Goal: Information Seeking & Learning: Learn about a topic

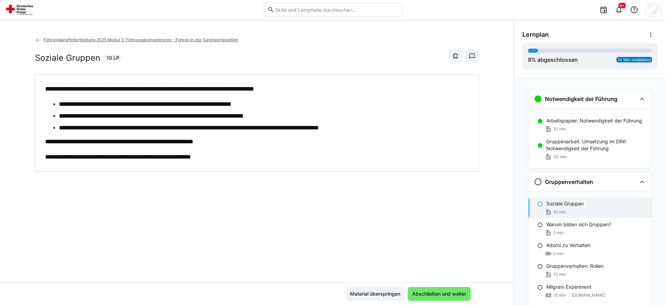
scroll to position [34, 0]
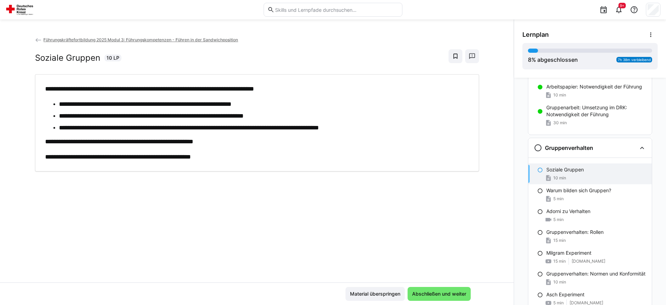
click at [155, 144] on p "**********" at bounding box center [257, 141] width 424 height 9
click at [435, 299] on span "Abschließen und weiter" at bounding box center [438, 294] width 63 height 14
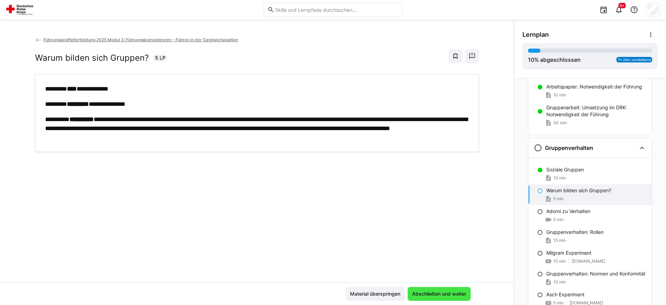
click at [435, 296] on span "Abschließen und weiter" at bounding box center [439, 293] width 56 height 7
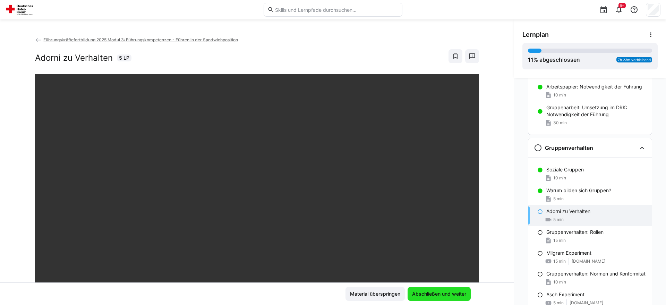
click at [435, 296] on span "Abschließen und weiter" at bounding box center [439, 293] width 56 height 7
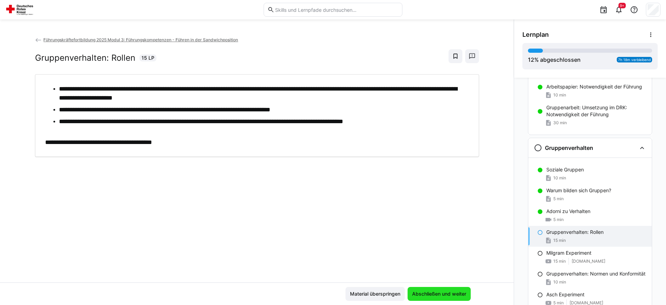
click at [445, 298] on span "Abschließen und weiter" at bounding box center [438, 294] width 63 height 14
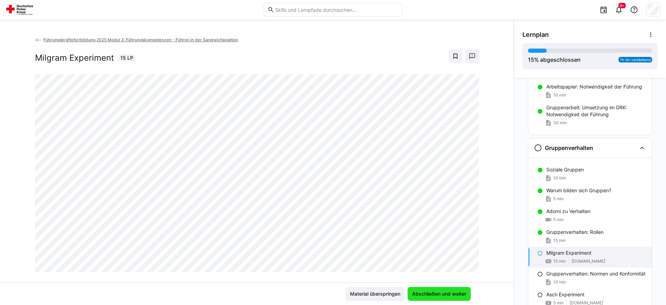
click at [445, 298] on span "Abschließen und weiter" at bounding box center [438, 294] width 63 height 14
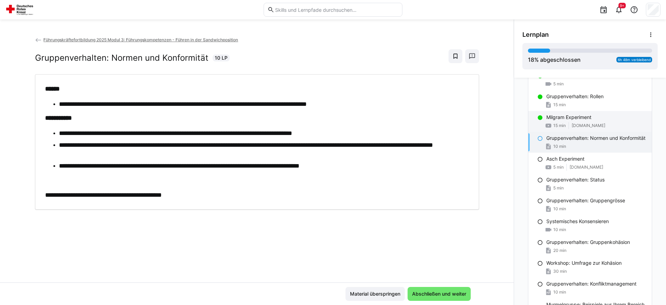
scroll to position [175, 0]
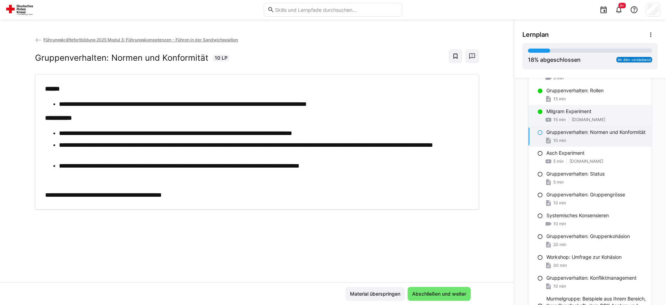
click at [586, 115] on div "Milgram Experiment 15 min [DOMAIN_NAME]" at bounding box center [589, 115] width 123 height 21
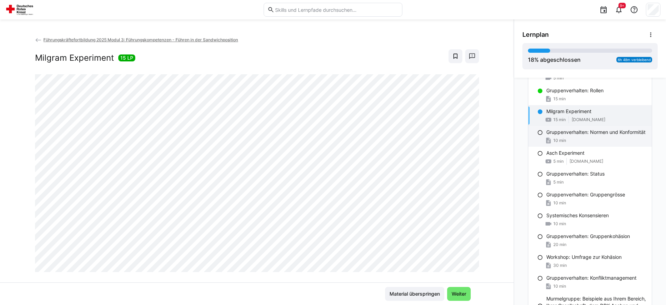
click at [577, 143] on div "Gruppenverhalten: Normen und Konformität 10 min" at bounding box center [589, 136] width 123 height 21
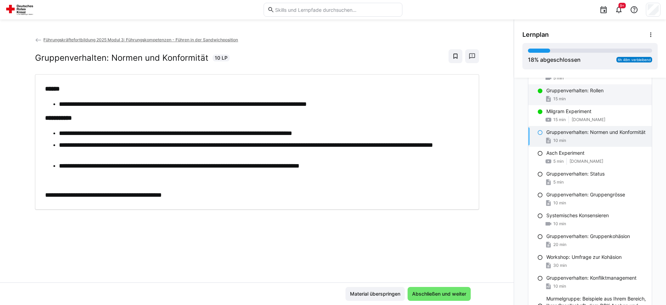
click at [584, 88] on p "Gruppenverhalten: Rollen" at bounding box center [574, 90] width 57 height 7
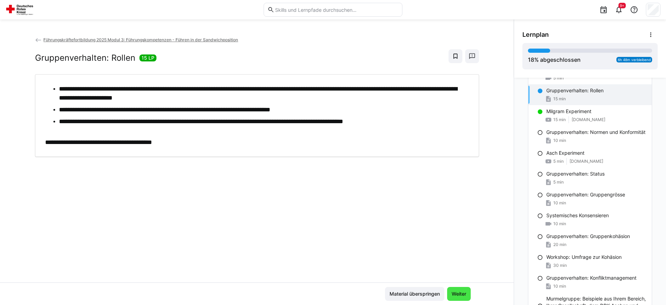
click at [468, 290] on span "Weiter" at bounding box center [459, 294] width 24 height 14
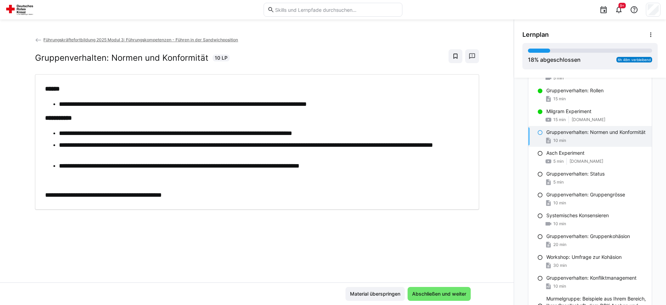
scroll to position [378, 0]
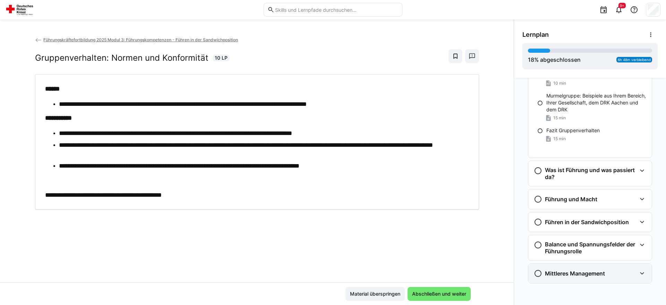
click at [601, 276] on h3 "Mittleres Management" at bounding box center [575, 273] width 60 height 7
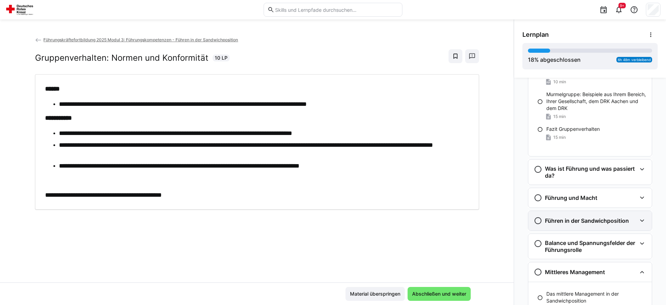
scroll to position [358, 0]
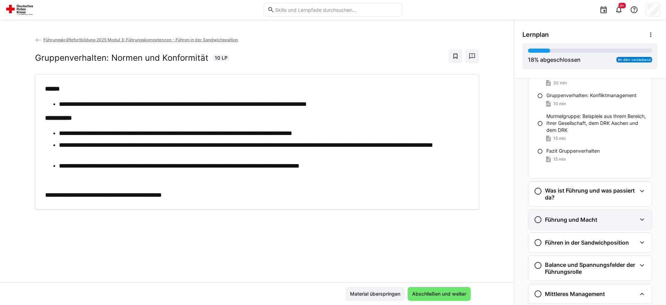
click at [605, 218] on div "Führung und Macht" at bounding box center [585, 219] width 103 height 8
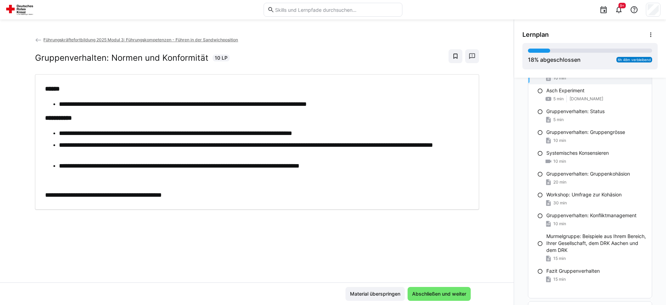
scroll to position [216, 0]
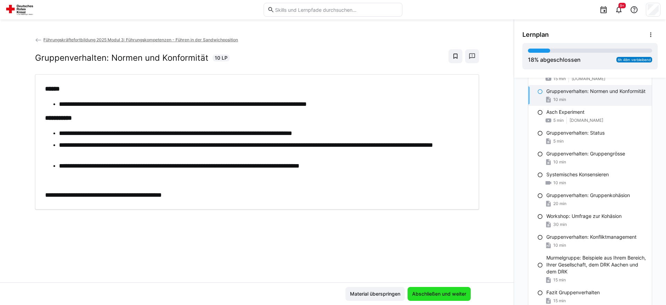
click at [448, 292] on span "Abschließen und weiter" at bounding box center [439, 293] width 56 height 7
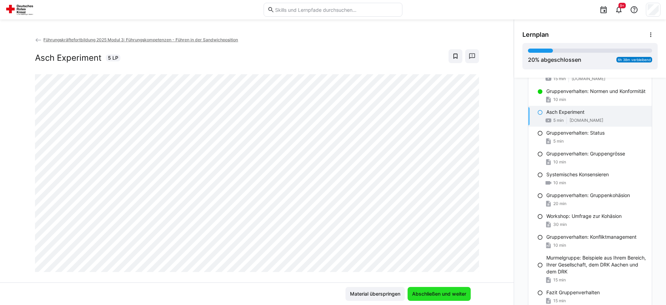
click at [448, 292] on span "Abschließen und weiter" at bounding box center [439, 293] width 56 height 7
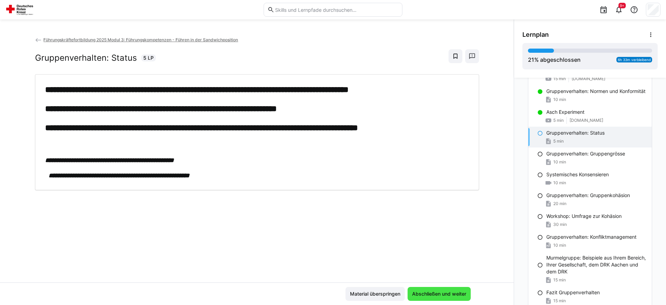
click at [430, 293] on span "Abschließen und weiter" at bounding box center [439, 293] width 56 height 7
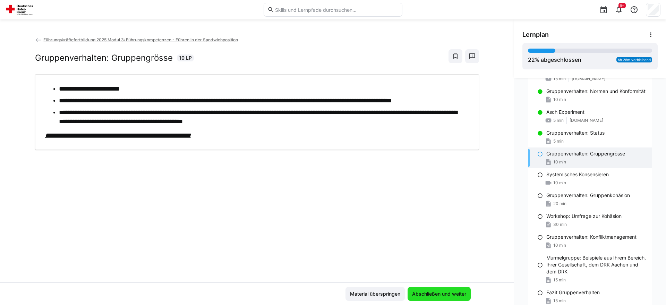
click at [430, 293] on span "Abschließen und weiter" at bounding box center [439, 293] width 56 height 7
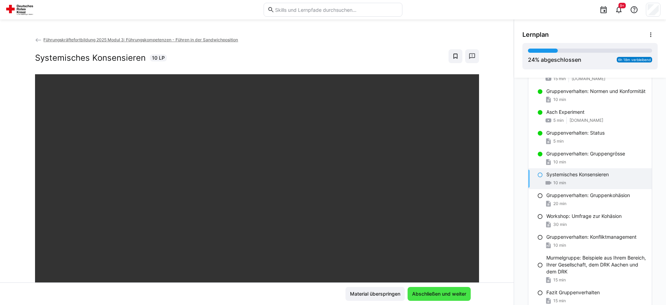
click at [441, 296] on span "Abschließen und weiter" at bounding box center [439, 293] width 56 height 7
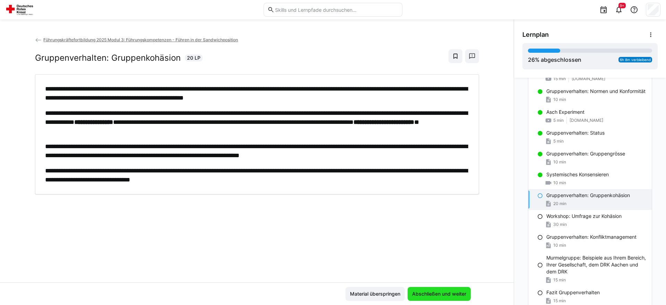
click at [446, 289] on span "Abschließen und weiter" at bounding box center [438, 294] width 63 height 14
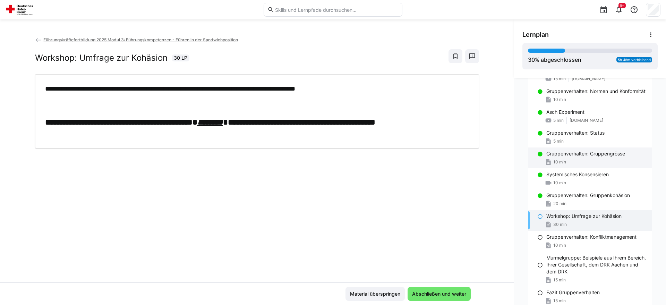
click at [619, 165] on div "10 min" at bounding box center [596, 161] width 100 height 7
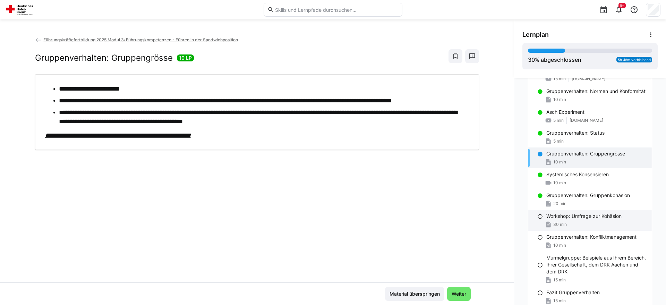
click at [594, 227] on div "Workshop: Umfrage zur Kohäsion 30 min" at bounding box center [589, 220] width 123 height 21
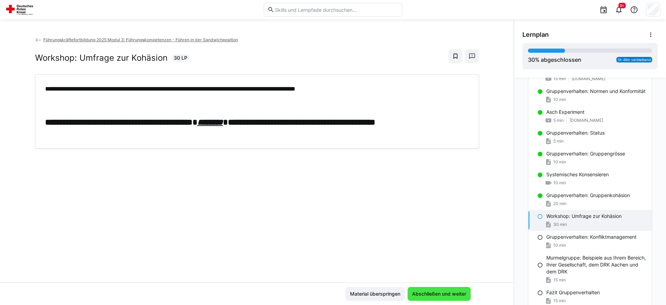
click at [453, 296] on span "Abschließen und weiter" at bounding box center [439, 293] width 56 height 7
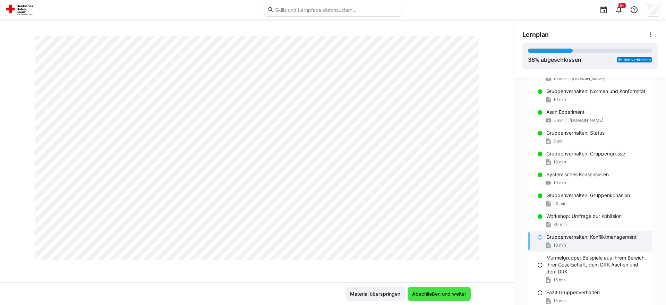
scroll to position [426, 0]
click at [444, 297] on span "Abschließen und weiter" at bounding box center [439, 293] width 56 height 7
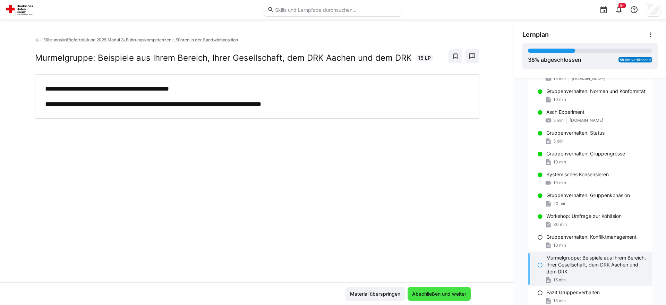
scroll to position [0, 0]
click at [444, 296] on span "Abschließen und weiter" at bounding box center [439, 293] width 56 height 7
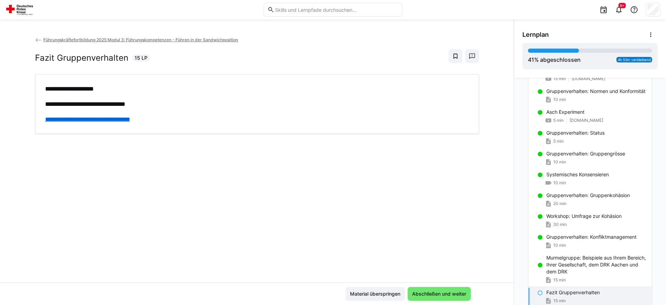
click at [130, 118] on link "**********" at bounding box center [87, 119] width 85 height 6
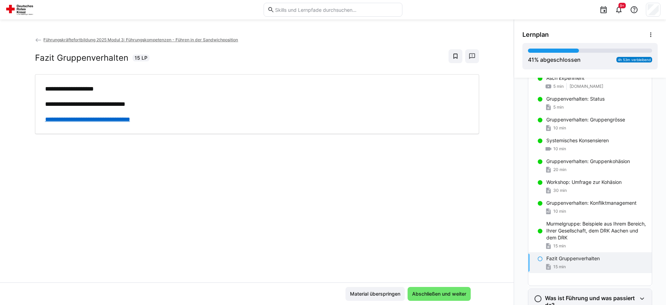
scroll to position [287, 0]
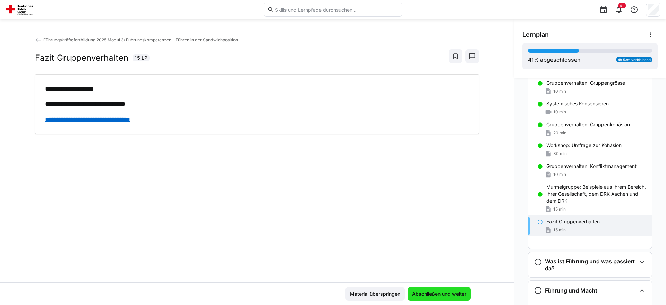
click at [463, 295] on span "Abschließen und weiter" at bounding box center [439, 293] width 56 height 7
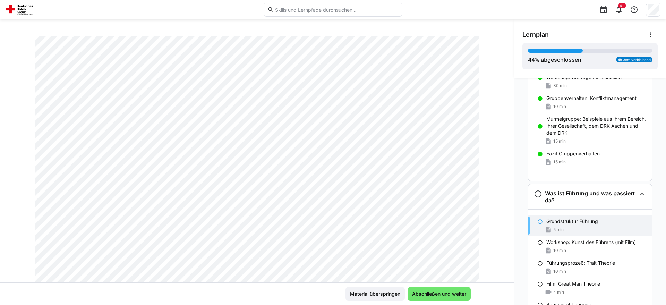
scroll to position [106, 0]
click at [430, 295] on span "Abschließen und weiter" at bounding box center [439, 293] width 56 height 7
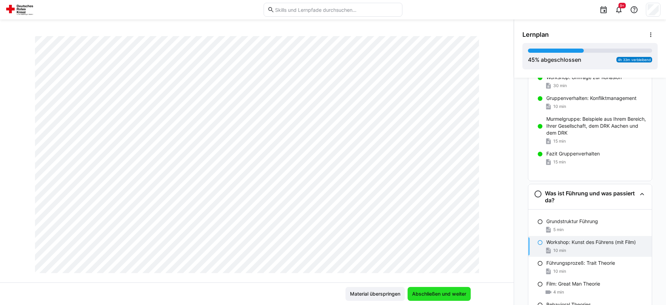
click at [430, 295] on span "Abschließen und weiter" at bounding box center [439, 293] width 56 height 7
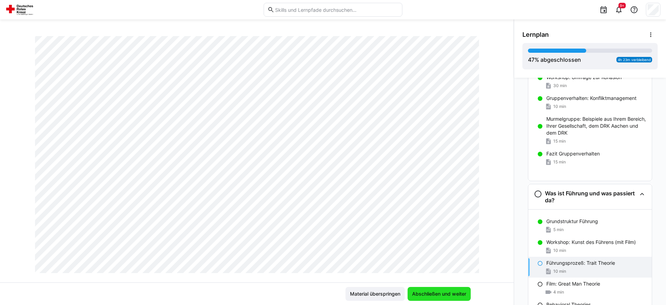
click at [430, 295] on span "Abschließen und weiter" at bounding box center [439, 293] width 56 height 7
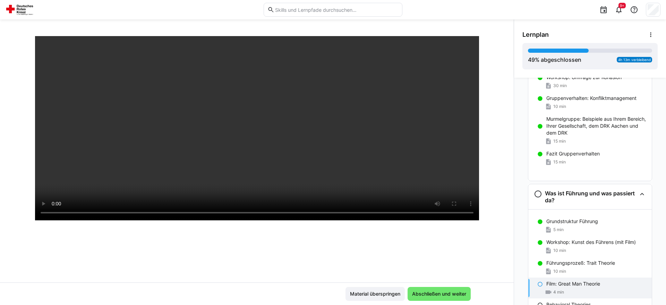
scroll to position [119, 0]
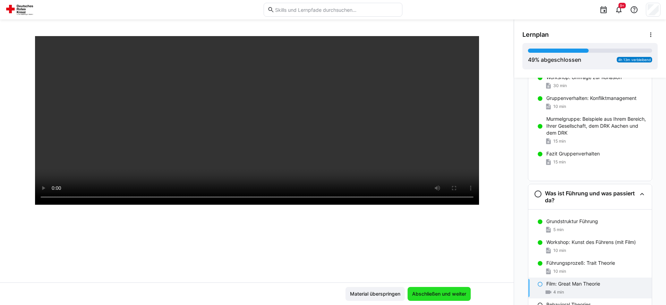
click at [435, 295] on span "Abschließen und weiter" at bounding box center [439, 293] width 56 height 7
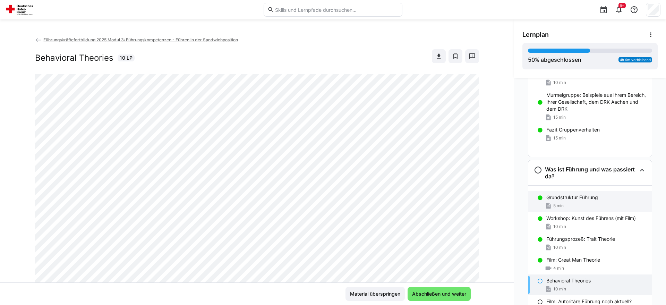
scroll to position [390, 0]
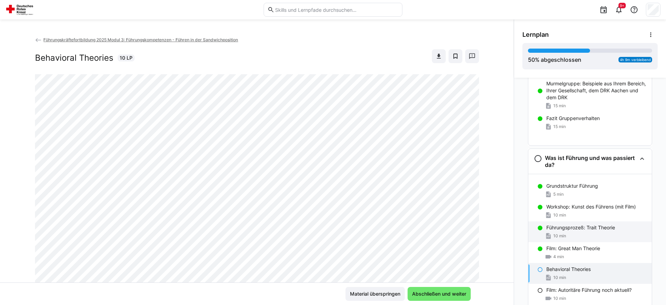
click at [602, 232] on div "Führungsprozeß: Trait Theorie 10 min" at bounding box center [589, 231] width 123 height 21
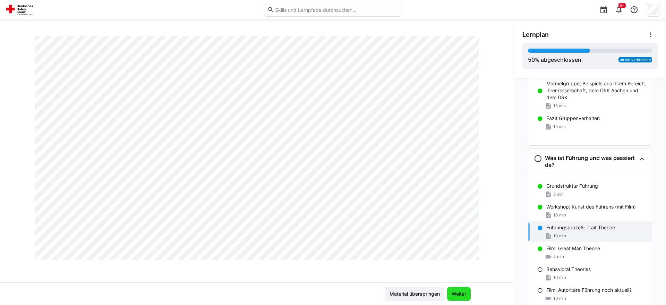
click at [465, 293] on span "Weiter" at bounding box center [458, 293] width 17 height 7
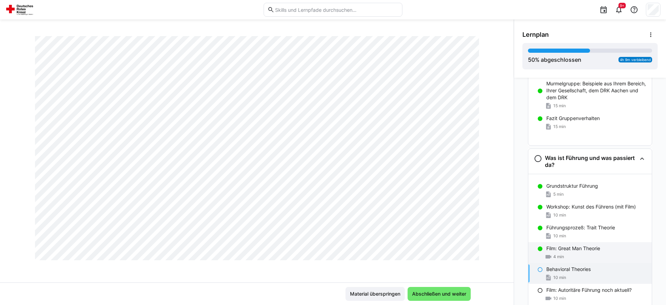
click at [597, 250] on p "Film: Great Man Theorie" at bounding box center [573, 248] width 54 height 7
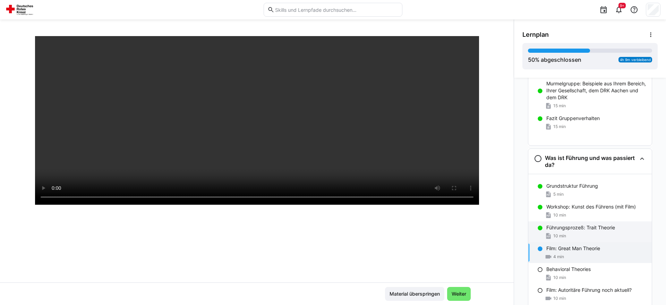
click at [585, 233] on div "10 min" at bounding box center [596, 235] width 100 height 7
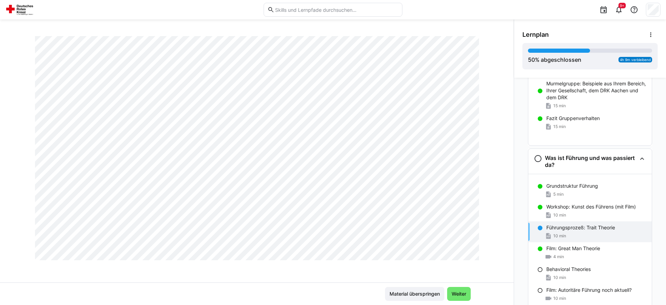
scroll to position [389, 0]
